Goal: Information Seeking & Learning: Check status

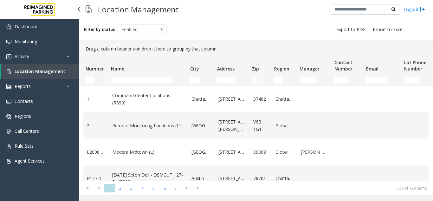
click at [49, 57] on link "Activity" at bounding box center [39, 56] width 79 height 15
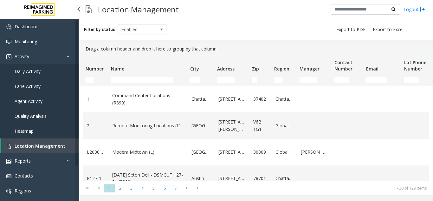
click at [40, 101] on span "Agent Activity" at bounding box center [29, 101] width 28 height 6
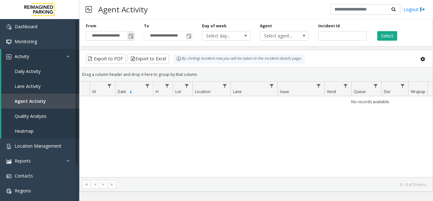
click at [132, 37] on span "Toggle popup" at bounding box center [130, 36] width 5 height 5
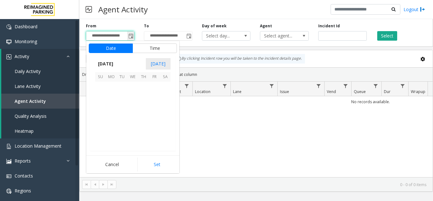
scroll to position [113793, 0]
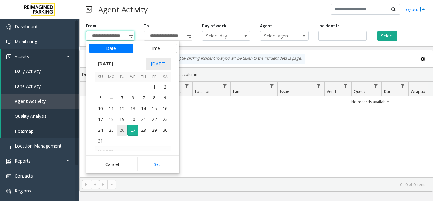
click at [124, 128] on span "26" at bounding box center [122, 130] width 11 height 11
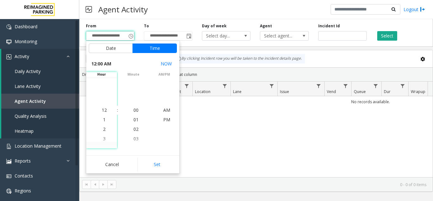
click at [157, 156] on div "Cancel Set" at bounding box center [132, 164] width 93 height 18
click at [159, 163] on button "Set" at bounding box center [157, 164] width 40 height 14
type input "**********"
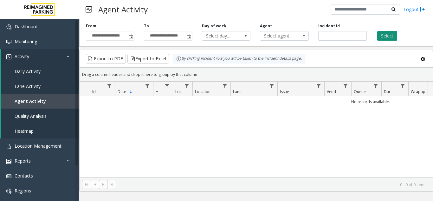
click at [383, 32] on button "Select" at bounding box center [388, 36] width 20 height 10
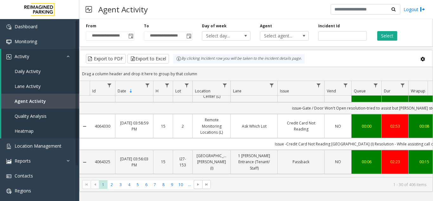
scroll to position [905, 0]
